Goal: Find specific page/section: Find specific page/section

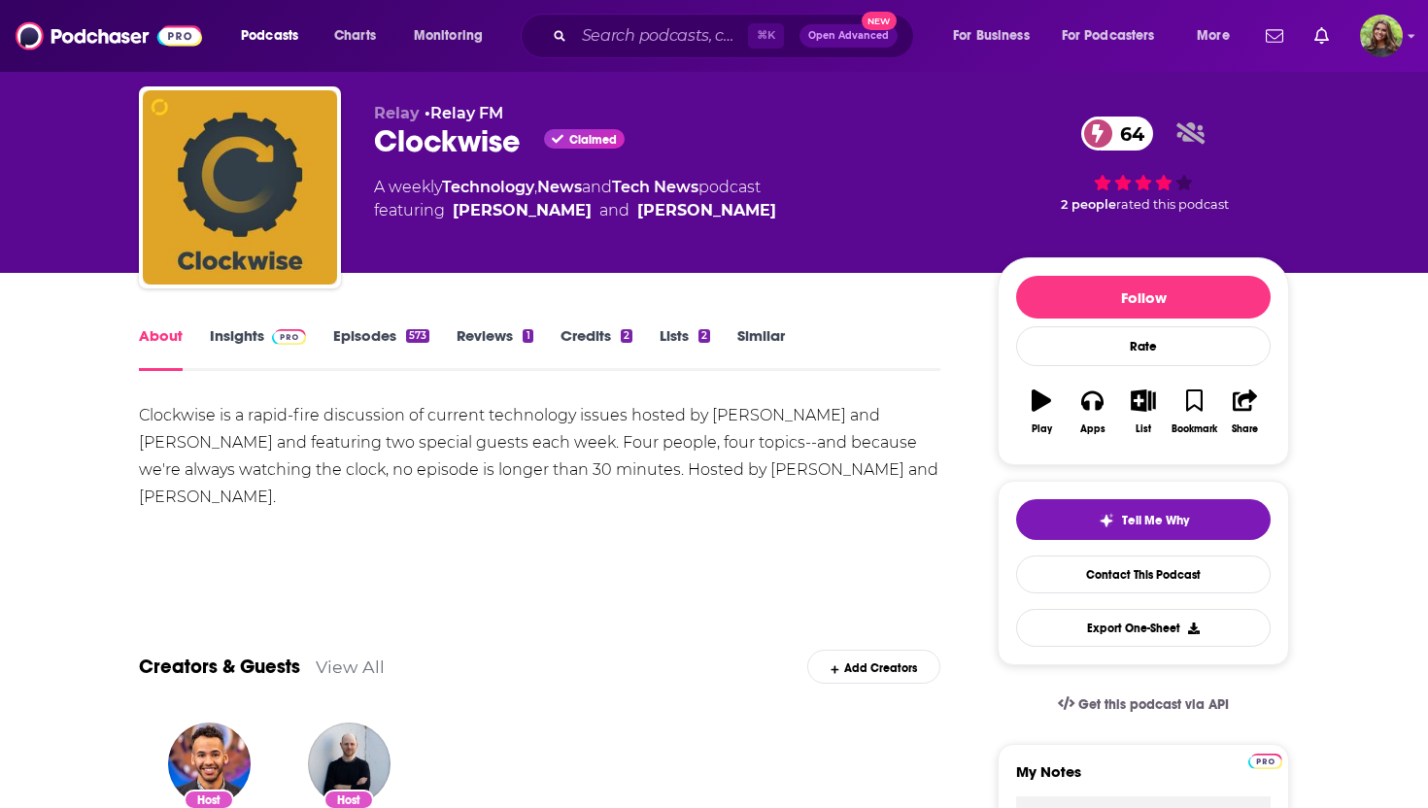
scroll to position [36, 0]
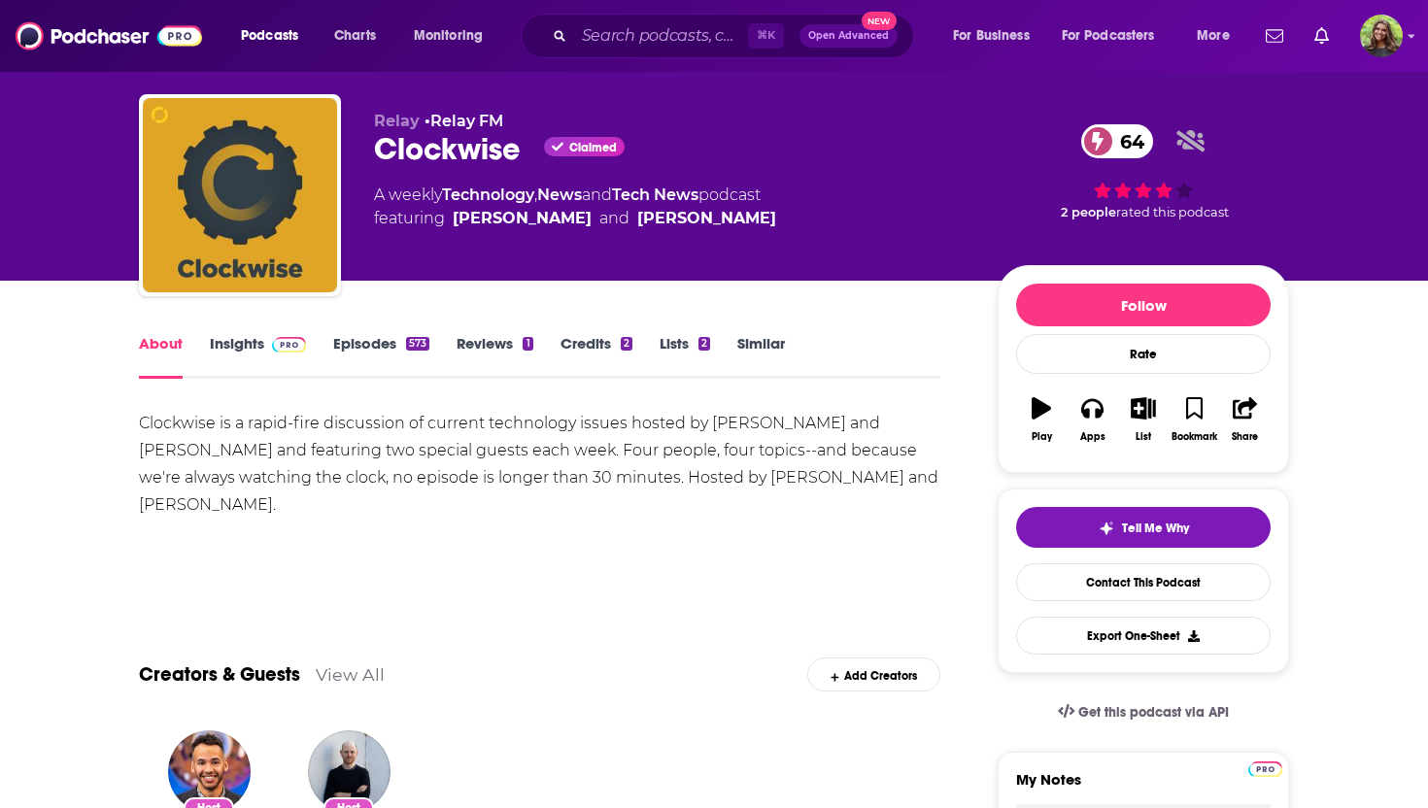
click at [215, 344] on link "Insights" at bounding box center [258, 356] width 96 height 45
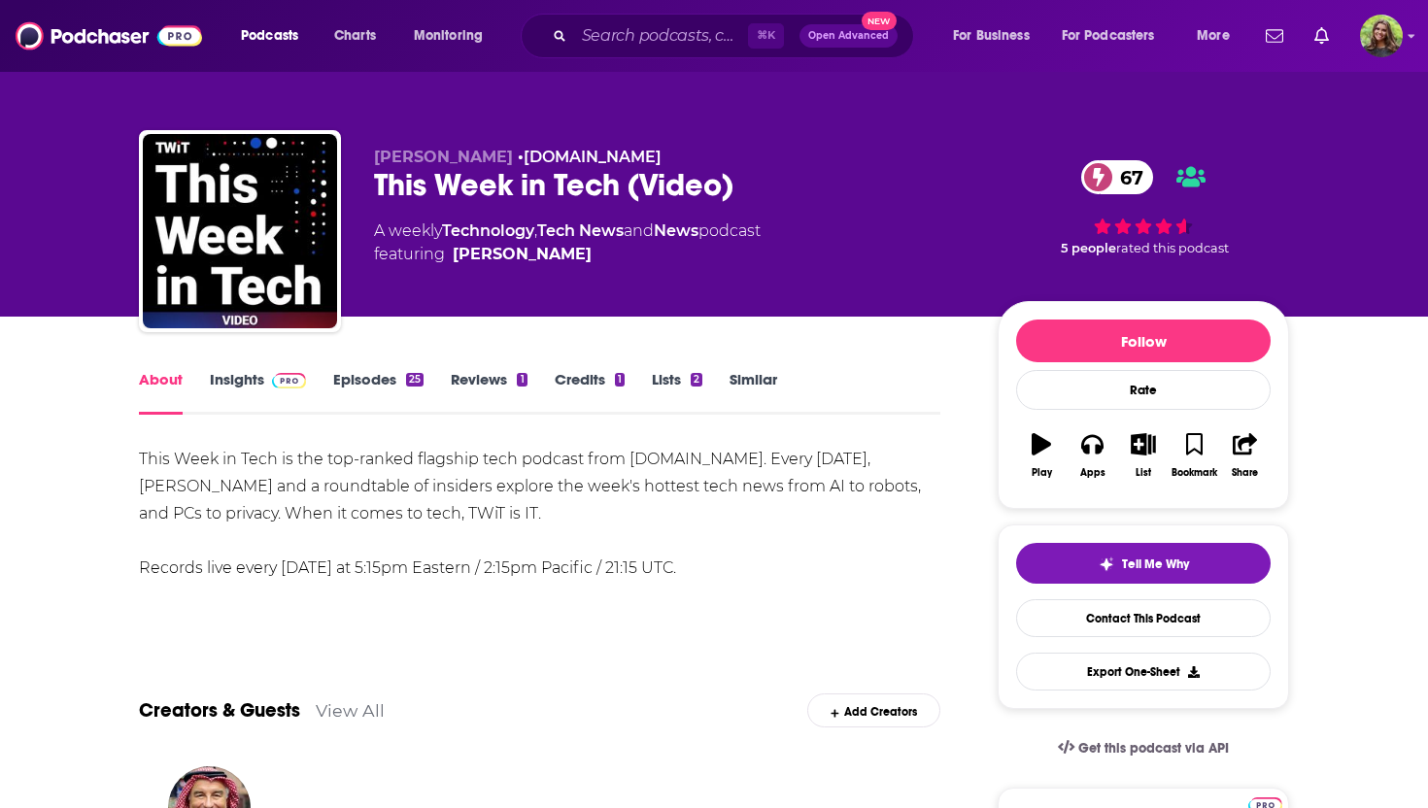
click at [239, 382] on link "Insights" at bounding box center [258, 392] width 96 height 45
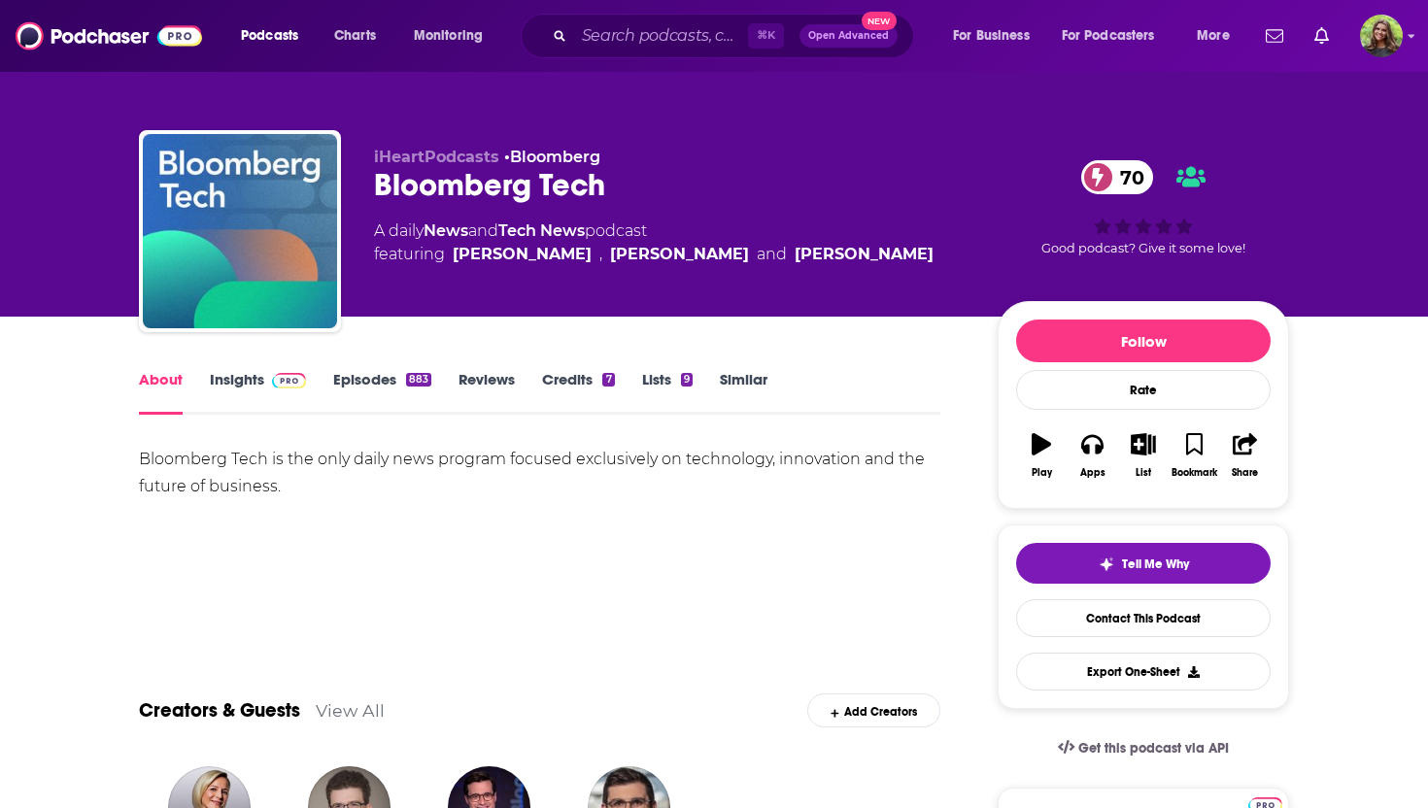
click at [240, 387] on link "Insights" at bounding box center [258, 392] width 96 height 45
